Goal: Task Accomplishment & Management: Complete application form

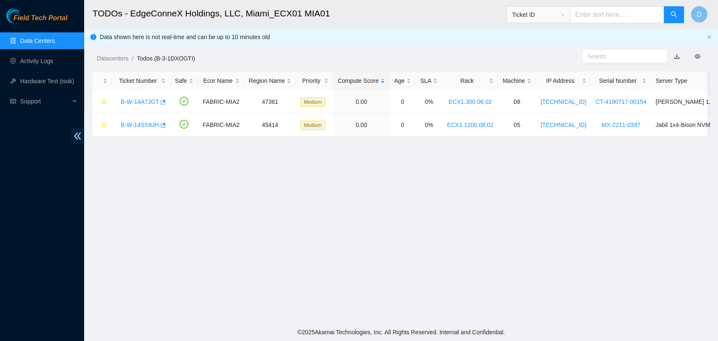
scroll to position [220, 0]
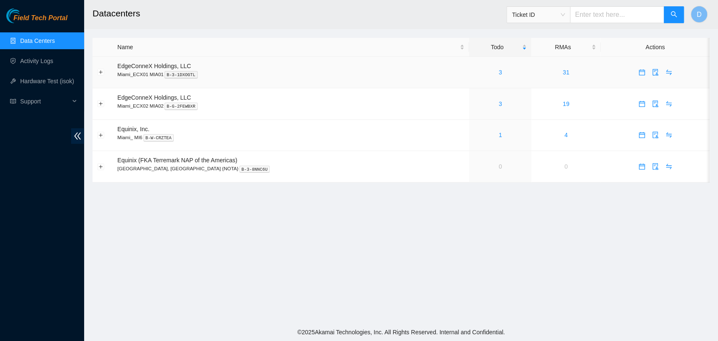
click at [474, 76] on div "3" at bounding box center [500, 72] width 53 height 9
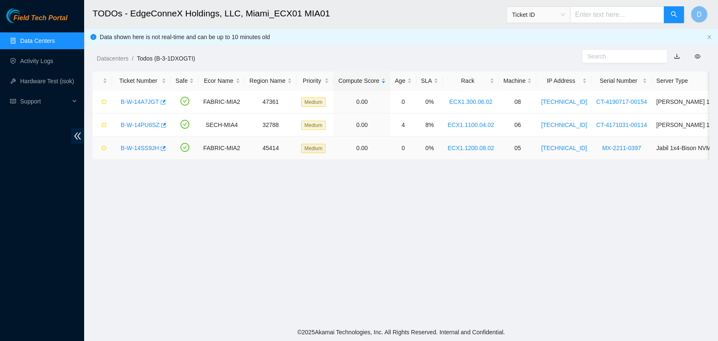
click at [137, 147] on link "B-W-14SS9JH" at bounding box center [140, 148] width 38 height 7
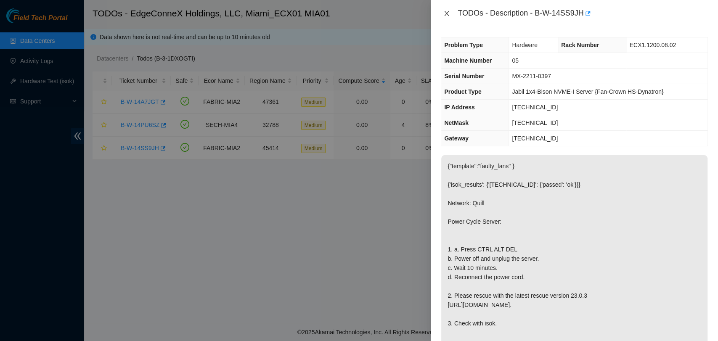
click at [447, 12] on icon "close" at bounding box center [446, 13] width 7 height 7
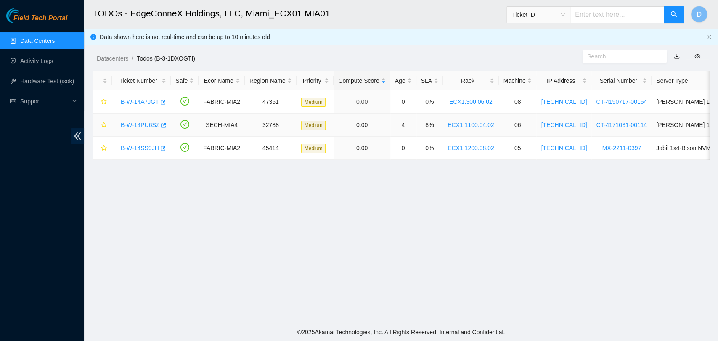
click at [133, 126] on link "B-W-14PU6SZ" at bounding box center [140, 125] width 39 height 7
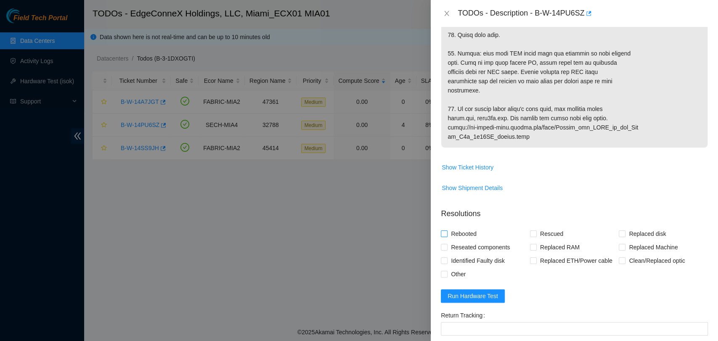
scroll to position [561, 0]
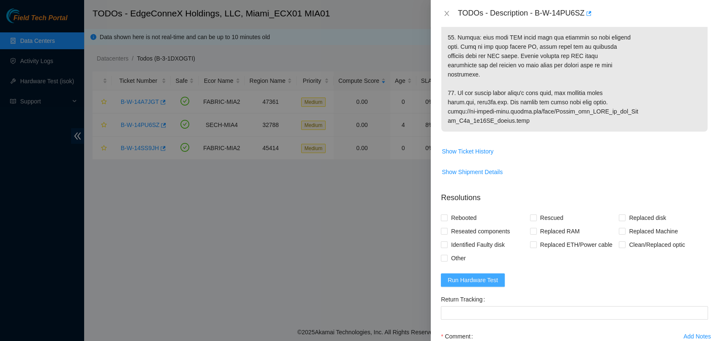
click at [448, 285] on span "Run Hardware Test" at bounding box center [473, 280] width 50 height 9
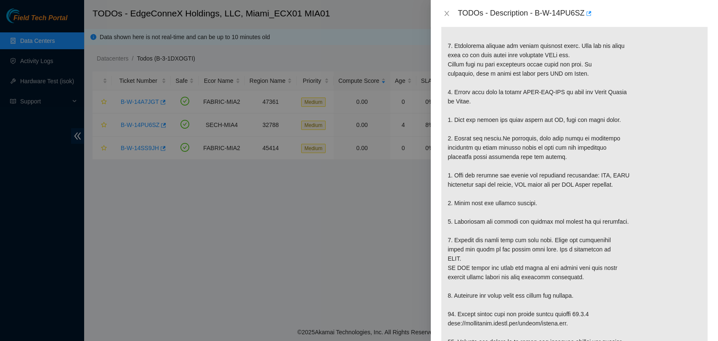
scroll to position [187, 0]
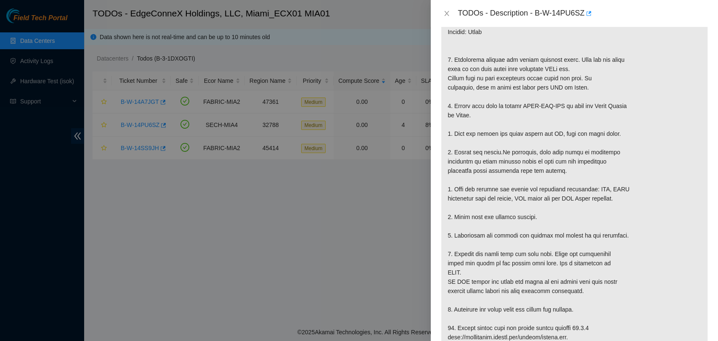
click at [495, 207] on p at bounding box center [574, 245] width 266 height 522
click at [446, 13] on icon "close" at bounding box center [447, 13] width 5 height 5
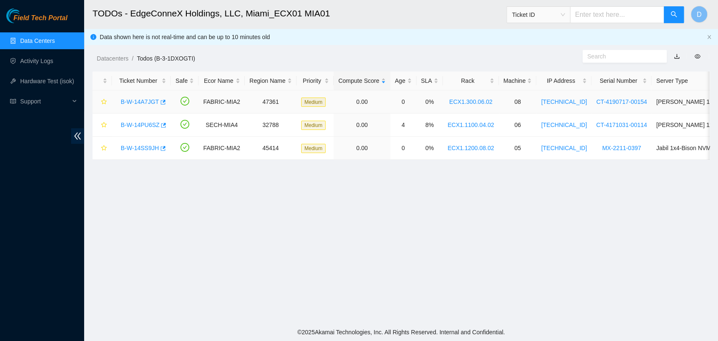
scroll to position [208, 0]
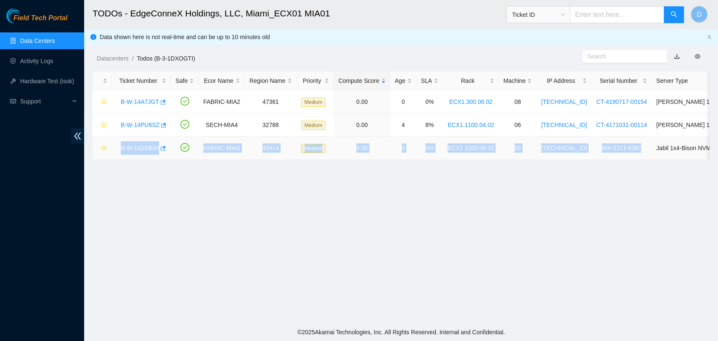
drag, startPoint x: 120, startPoint y: 149, endPoint x: 626, endPoint y: 149, distance: 506.1
click at [626, 149] on tr "B-W-14SS9JH FABRIC-MIA2 45414 Medium 0.00 0 0% ECX1.1200.08.02 05 23.193.176.20…" at bounding box center [472, 148] width 758 height 23
copy tr "B-W-14SS9JH FABRIC-MIA2 45414 Medium 0.00 0 0% ECX1.1200.08.02 05 23.193.176.20…"
click at [142, 149] on link "B-W-14SS9JH" at bounding box center [140, 148] width 38 height 7
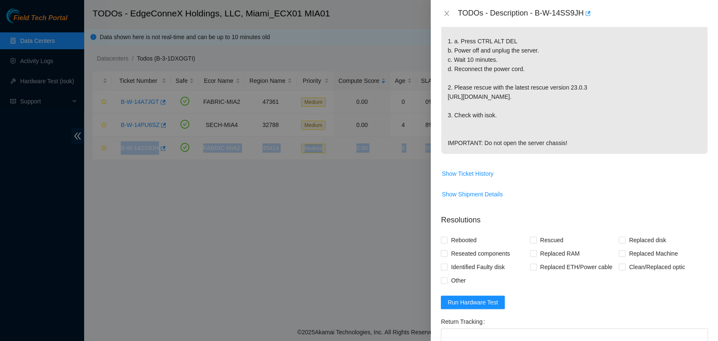
scroll to position [171, 0]
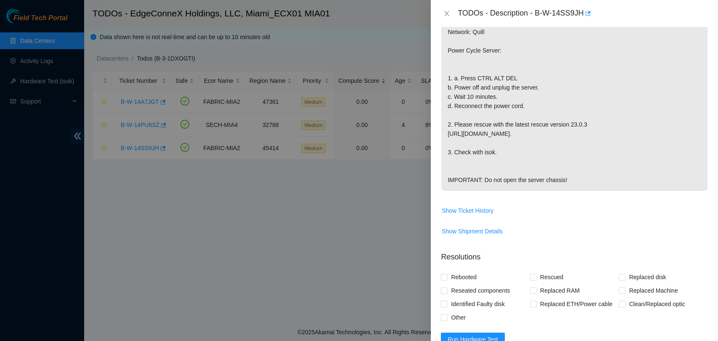
drag, startPoint x: 533, startPoint y: 44, endPoint x: 512, endPoint y: 29, distance: 26.4
click at [535, 43] on p "{"template":"faulty_fans" } {'isok_results': {'23.193.176.200': {'passed': 'ok'…" at bounding box center [574, 87] width 266 height 207
click at [446, 11] on icon "close" at bounding box center [446, 13] width 7 height 7
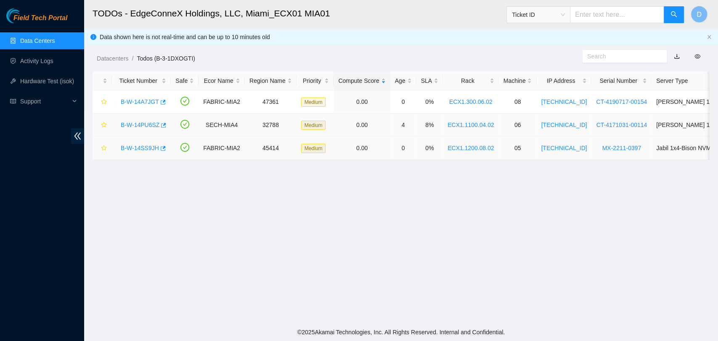
scroll to position [208, 0]
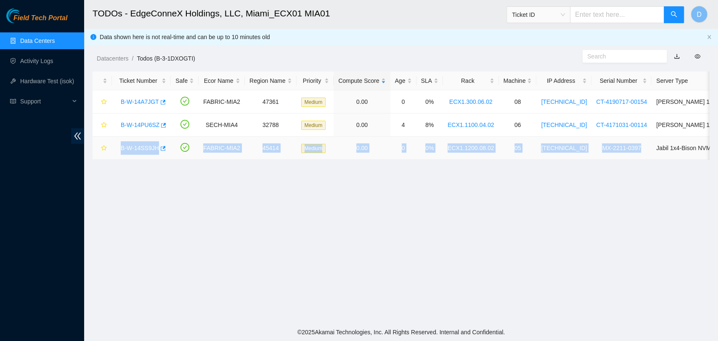
drag, startPoint x: 116, startPoint y: 145, endPoint x: 628, endPoint y: 153, distance: 512.5
click at [628, 153] on tr "B-W-14SS9JH FABRIC-MIA2 45414 Medium 0.00 0 0% ECX1.1200.08.02 05 23.193.176.20…" at bounding box center [472, 148] width 758 height 23
copy tr "B-W-14SS9JH FABRIC-MIA2 45414 Medium 0.00 0 0% ECX1.1200.08.02 05 23.193.176.20…"
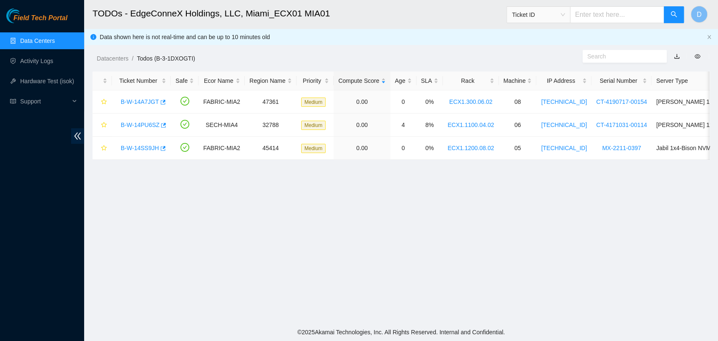
click at [485, 211] on main "TODOs - EdgeConneX Holdings, LLC, Miami_ECX01 MIA01 Ticket ID D Data shown here…" at bounding box center [401, 162] width 634 height 324
click at [146, 149] on link "B-W-14SS9JH" at bounding box center [140, 148] width 38 height 7
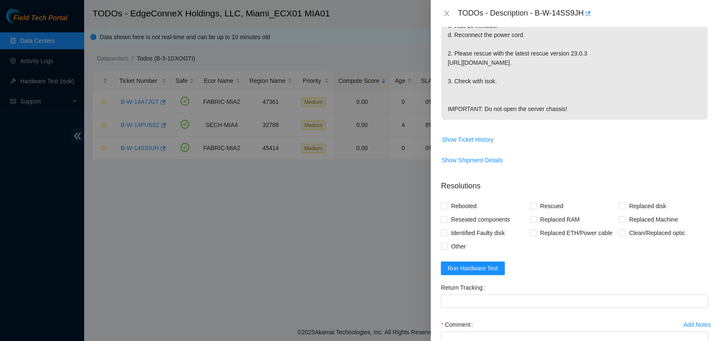
scroll to position [332, 0]
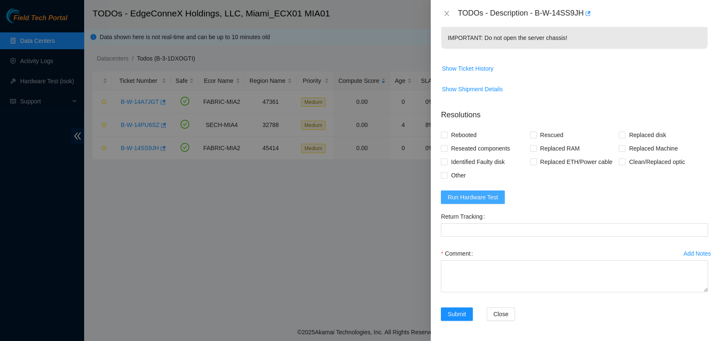
click at [476, 199] on span "Run Hardware Test" at bounding box center [473, 197] width 50 height 9
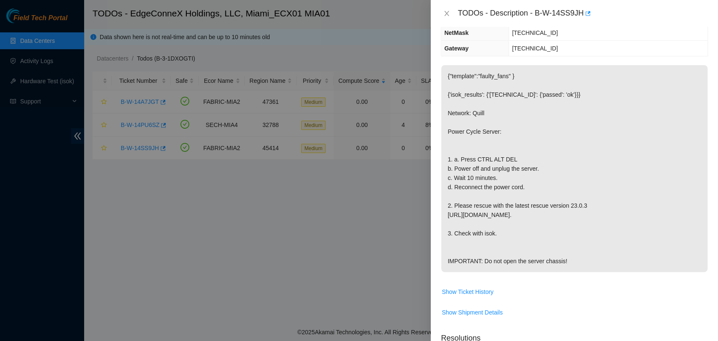
scroll to position [93, 0]
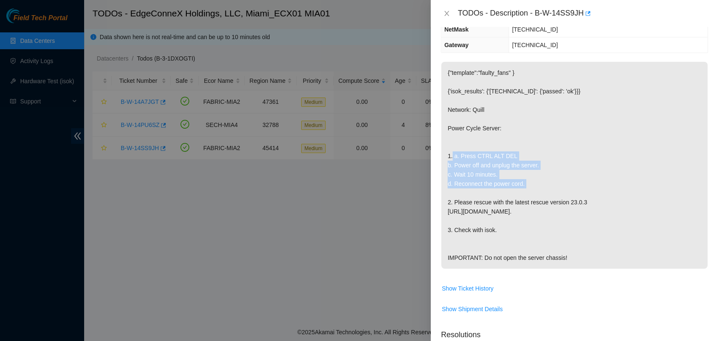
drag, startPoint x: 535, startPoint y: 194, endPoint x: 443, endPoint y: 162, distance: 97.8
click at [443, 162] on p "{"template":"faulty_fans" } {'isok_results': {'23.193.176.200': {'passed': 'ok'…" at bounding box center [574, 165] width 266 height 207
copy p "1. a. Press CTRL ALT DEL b. Power off and unplug the server. c. Wait 10 minutes…"
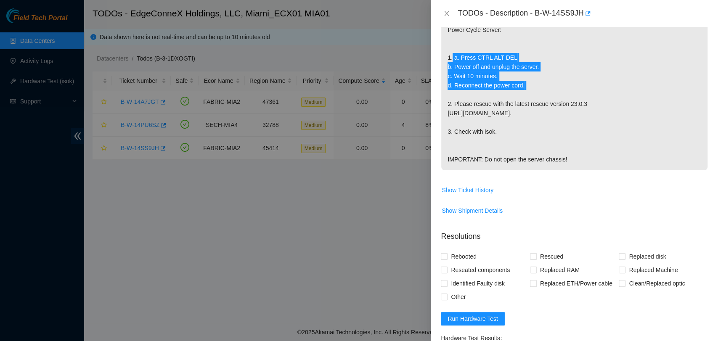
scroll to position [367, 0]
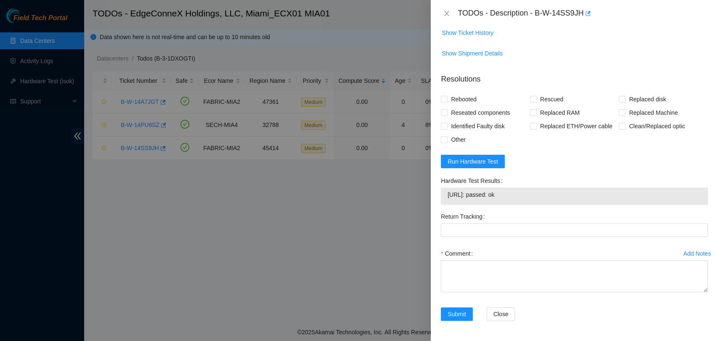
click at [487, 196] on span "23.193.176.200: passed: ok" at bounding box center [575, 194] width 254 height 9
copy span "23.193.176.200: passed: ok"
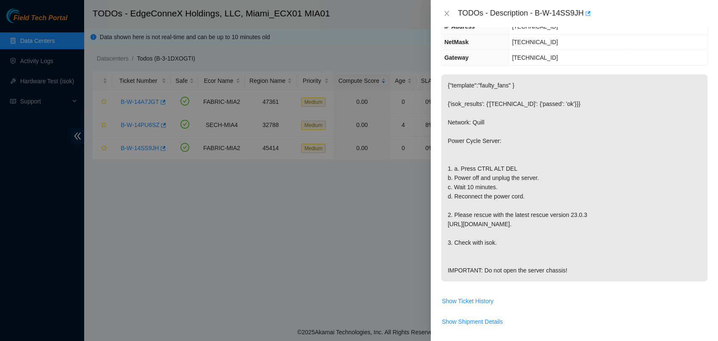
scroll to position [0, 0]
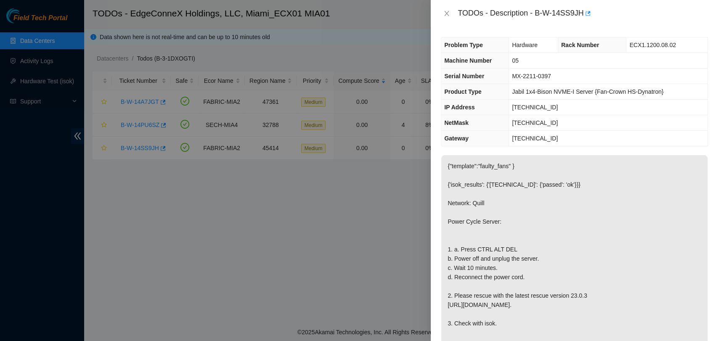
click at [625, 172] on p "{"template":"faulty_fans" } {'isok_results': {'23.193.176.200': {'passed': 'ok'…" at bounding box center [574, 258] width 266 height 207
click at [526, 173] on p "{"template":"faulty_fans" } {'isok_results': {'23.193.176.200': {'passed': 'ok'…" at bounding box center [574, 258] width 266 height 207
click at [257, 236] on div at bounding box center [359, 170] width 718 height 341
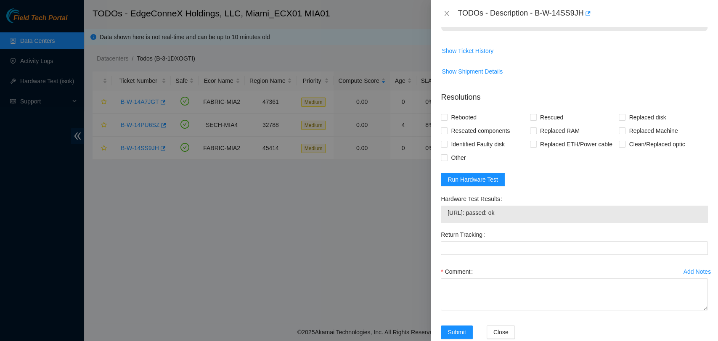
scroll to position [367, 0]
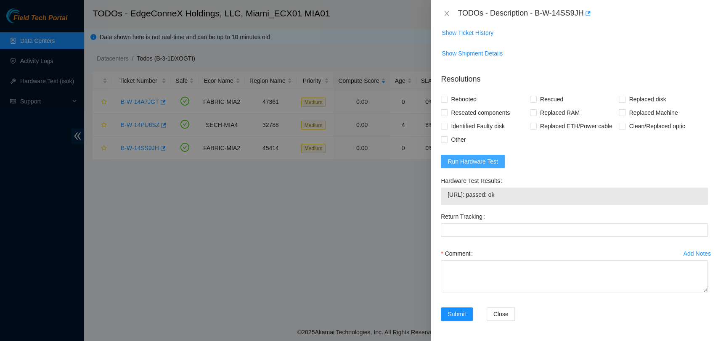
click at [481, 164] on span "Run Hardware Test" at bounding box center [473, 161] width 50 height 9
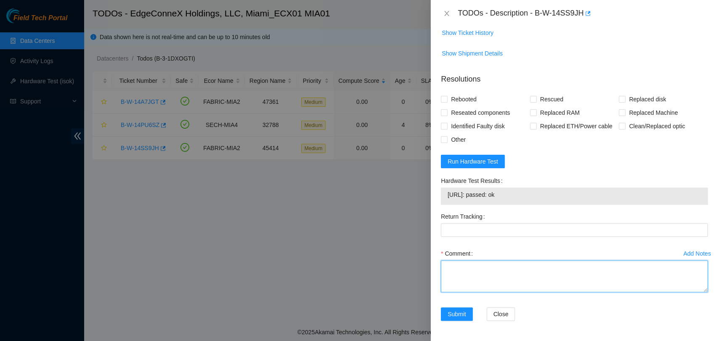
click at [635, 289] on textarea "Comment" at bounding box center [574, 276] width 267 height 32
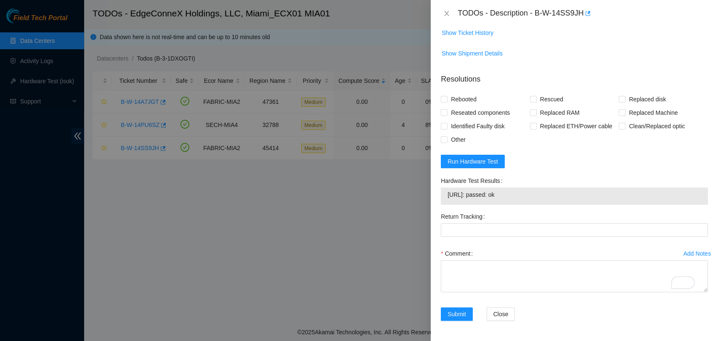
click at [477, 190] on span "23.193.176.200: passed: ok" at bounding box center [575, 194] width 254 height 9
copy span "23.193.176.200: passed: ok"
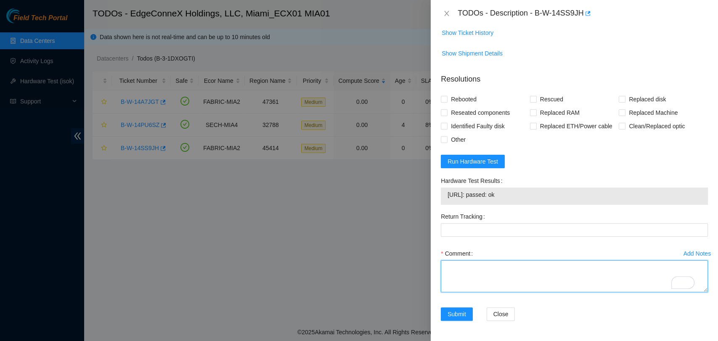
click at [498, 267] on textarea "Comment" at bounding box center [574, 276] width 267 height 32
paste textarea "Verified ticket is safe to work on YES NOCC Authorized: YES Located server conn…"
type textarea "Verified ticket is safe to work on YES NOCC Authorized: YES Located server conn…"
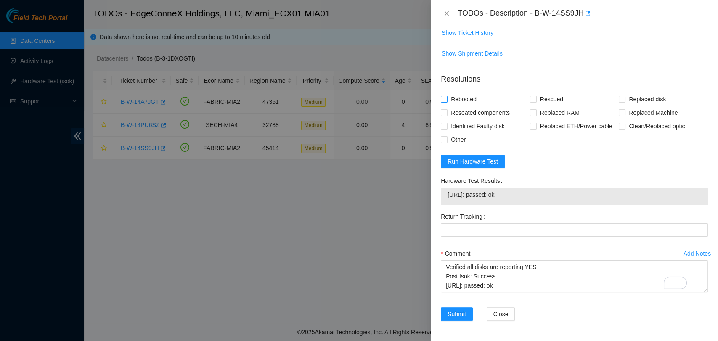
click at [451, 93] on span "Rebooted" at bounding box center [464, 99] width 32 height 13
click at [447, 96] on input "Rebooted" at bounding box center [444, 99] width 6 height 6
checkbox input "true"
click at [537, 93] on span "Rescued" at bounding box center [552, 99] width 30 height 13
click at [536, 96] on input "Rescued" at bounding box center [533, 99] width 6 height 6
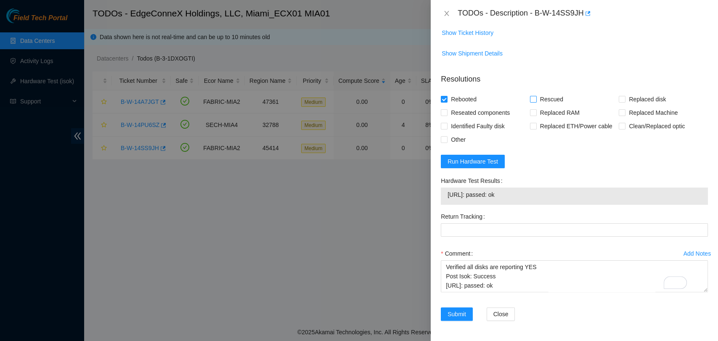
checkbox input "true"
click at [441, 139] on label "Other" at bounding box center [455, 139] width 28 height 13
click at [441, 139] on input "Other" at bounding box center [444, 139] width 6 height 6
checkbox input "true"
click at [450, 312] on button "Submit" at bounding box center [457, 314] width 32 height 13
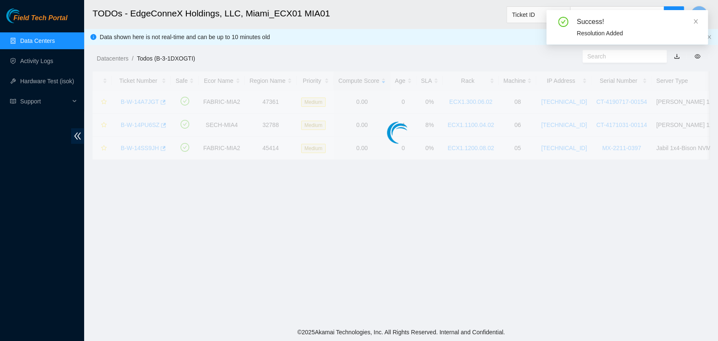
scroll to position [199, 0]
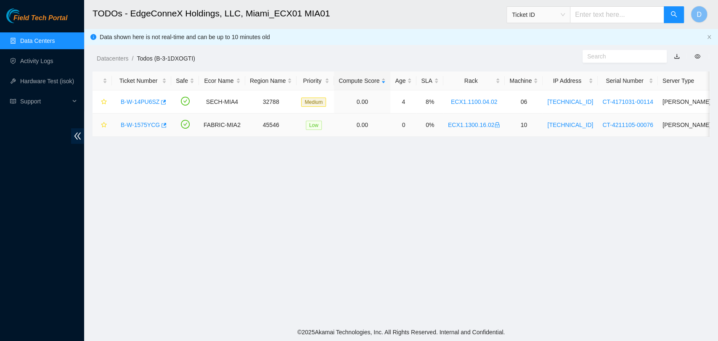
click at [141, 125] on link "B-W-1575YCG" at bounding box center [140, 125] width 39 height 7
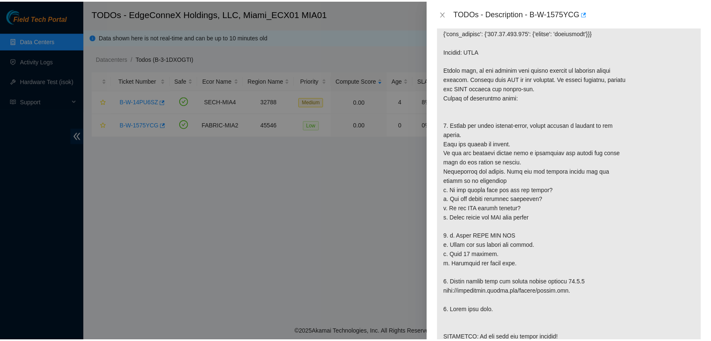
scroll to position [0, 0]
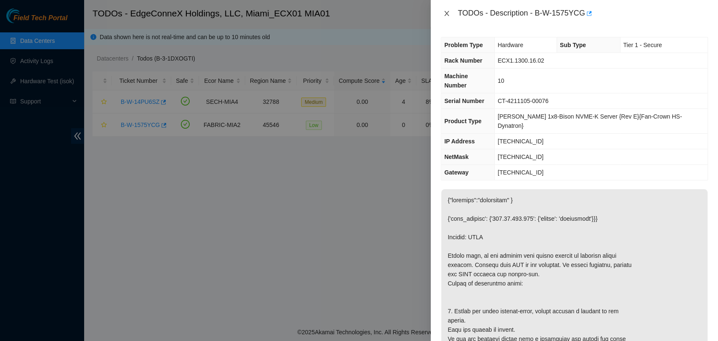
click at [451, 11] on button "Close" at bounding box center [447, 14] width 12 height 8
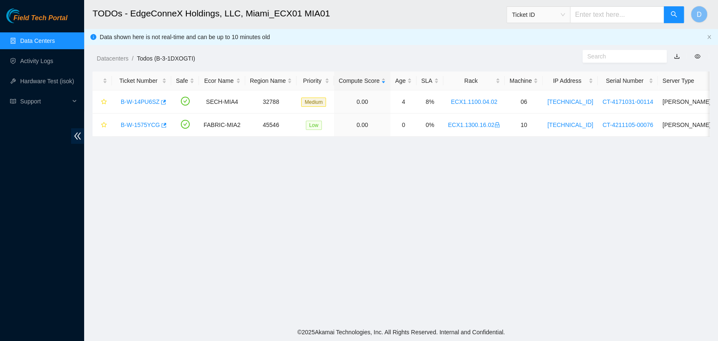
click at [37, 44] on link "Data Centers" at bounding box center [37, 40] width 34 height 7
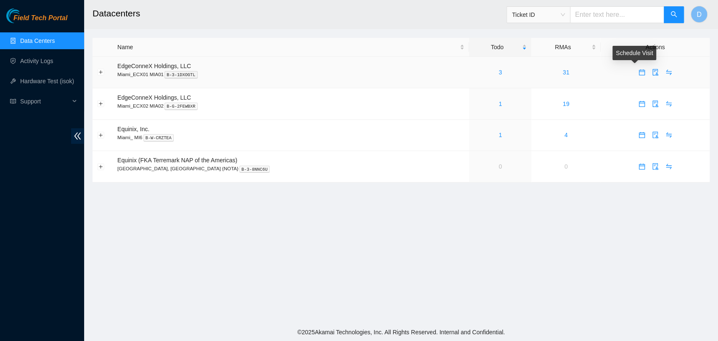
click at [639, 73] on icon "calendar" at bounding box center [642, 72] width 7 height 7
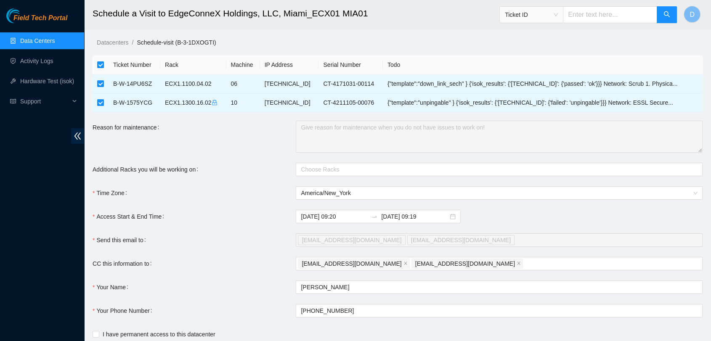
click at [101, 59] on th at bounding box center [101, 65] width 16 height 19
click at [101, 66] on input "checkbox" at bounding box center [100, 64] width 7 height 7
checkbox input "false"
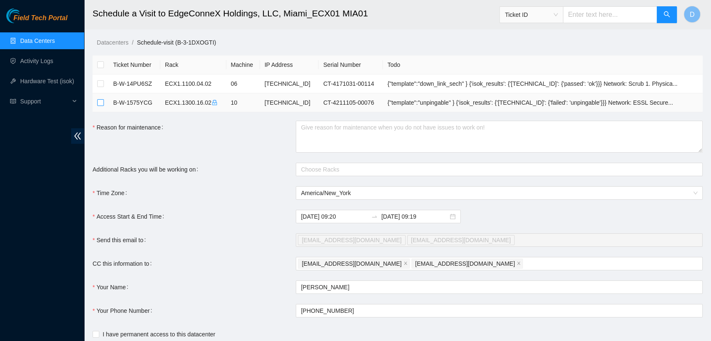
click at [99, 103] on input "checkbox" at bounding box center [100, 102] width 7 height 7
checkbox input "true"
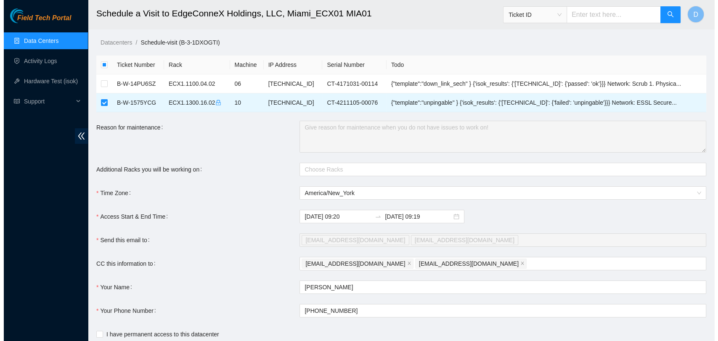
scroll to position [51, 0]
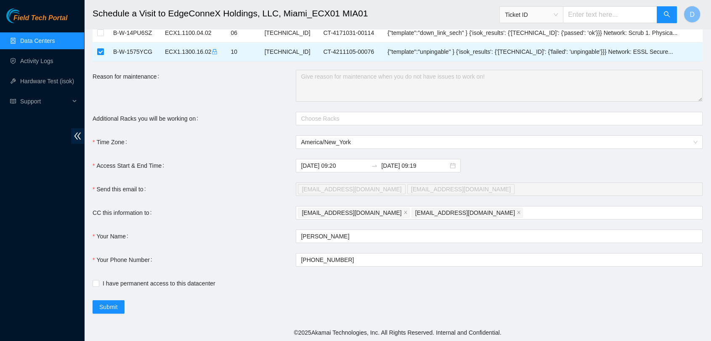
click at [96, 278] on div "I have permanent access to this datacenter" at bounding box center [296, 283] width 407 height 13
click at [96, 282] on input "I have permanent access to this datacenter" at bounding box center [96, 283] width 6 height 6
checkbox input "true"
click at [103, 302] on span "Submit" at bounding box center [108, 306] width 19 height 9
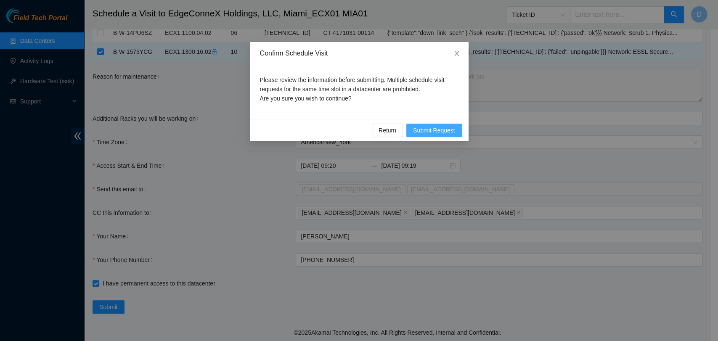
click at [427, 131] on span "Submit Request" at bounding box center [434, 130] width 42 height 9
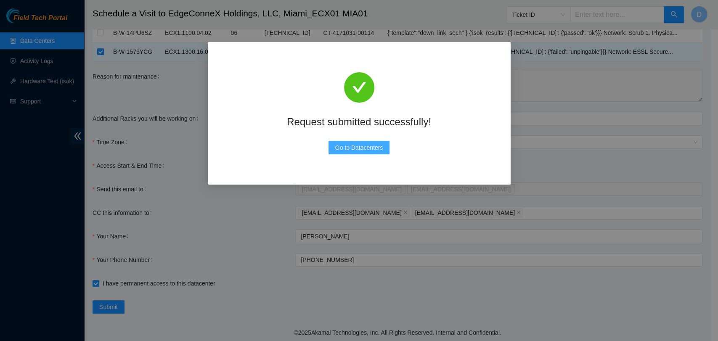
click at [382, 143] on button "Go to Datacenters" at bounding box center [359, 147] width 61 height 13
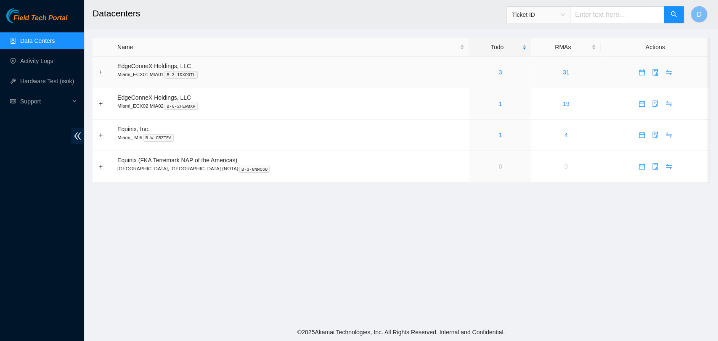
click at [478, 71] on div "3" at bounding box center [500, 72] width 53 height 9
